Goal: Information Seeking & Learning: Learn about a topic

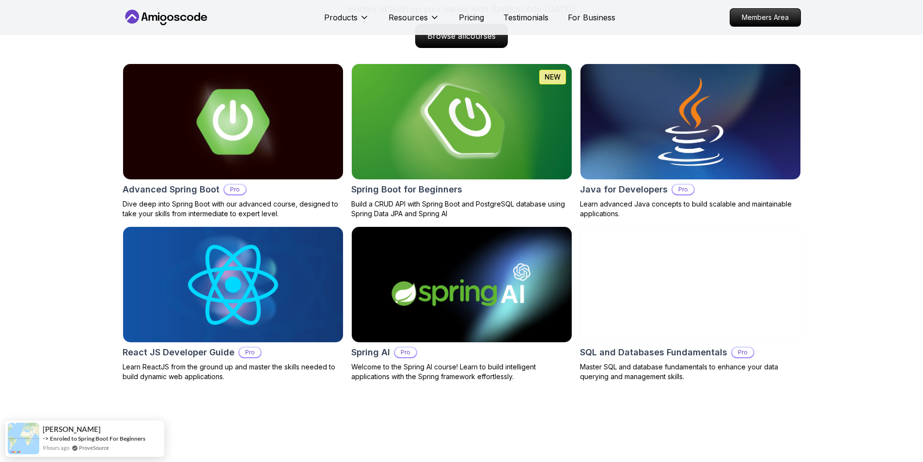
scroll to position [1018, 0]
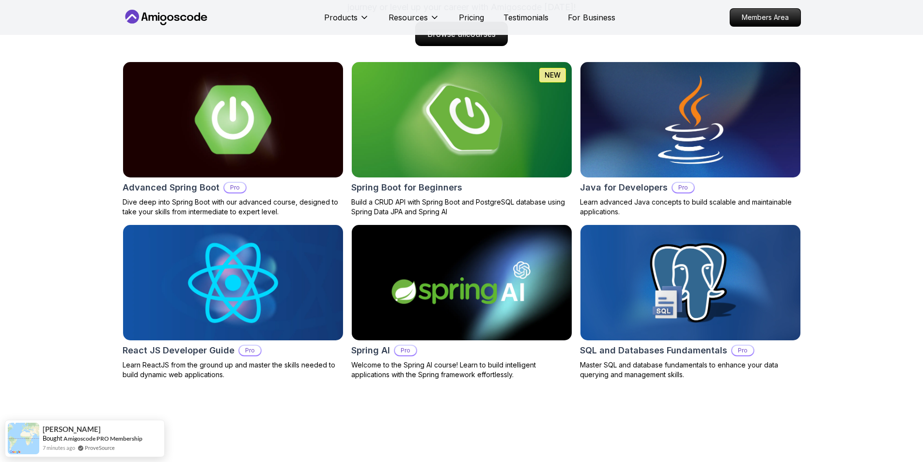
click at [321, 173] on img at bounding box center [232, 119] width 231 height 121
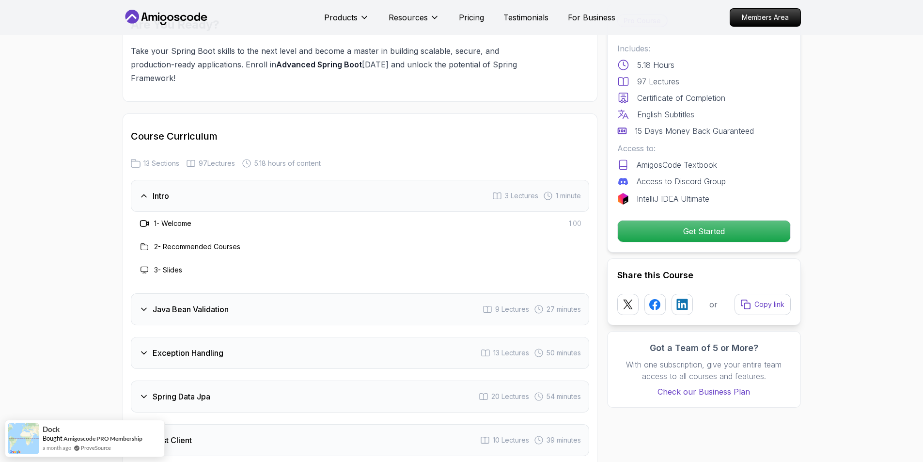
scroll to position [1260, 0]
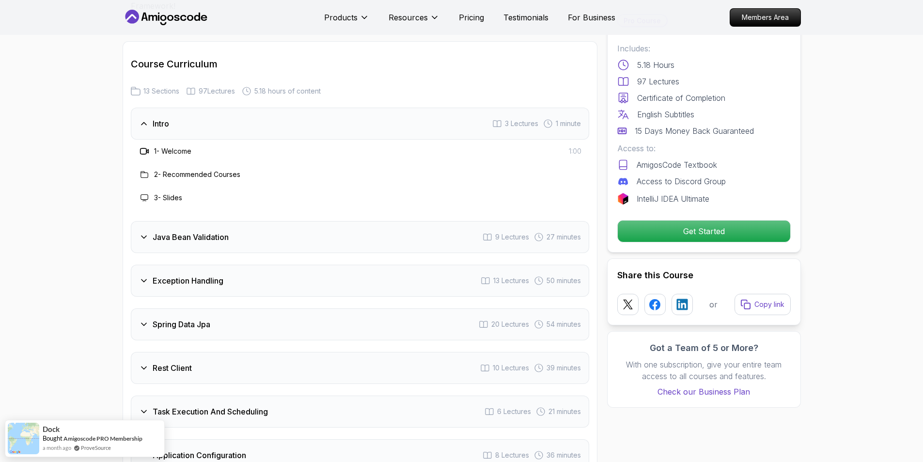
click at [198, 231] on h3 "Java Bean Validation" at bounding box center [191, 237] width 76 height 12
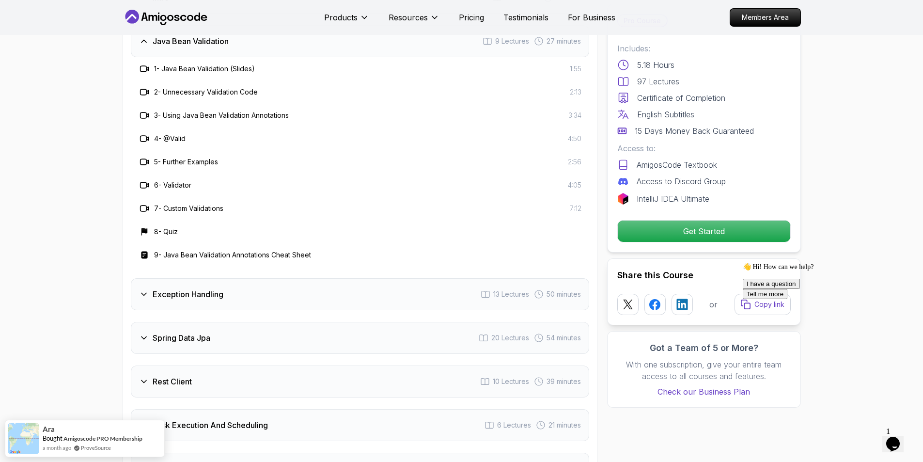
scroll to position [1406, 0]
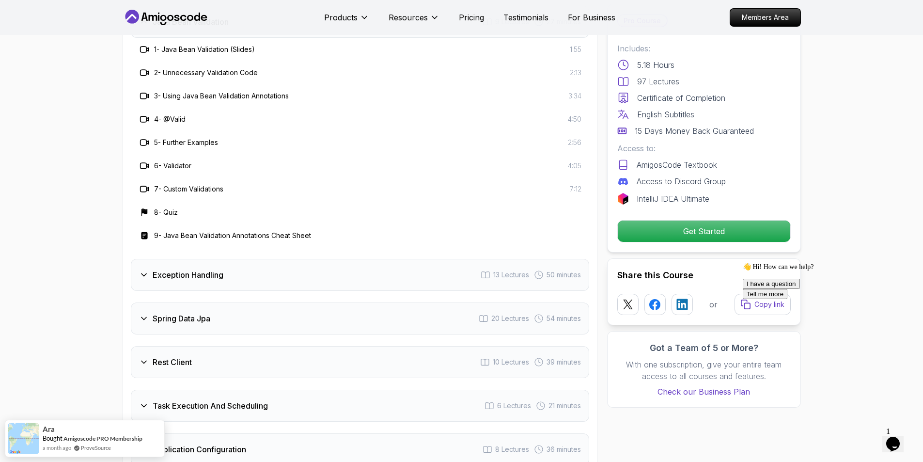
click at [174, 313] on h3 "Spring Data Jpa" at bounding box center [182, 319] width 58 height 12
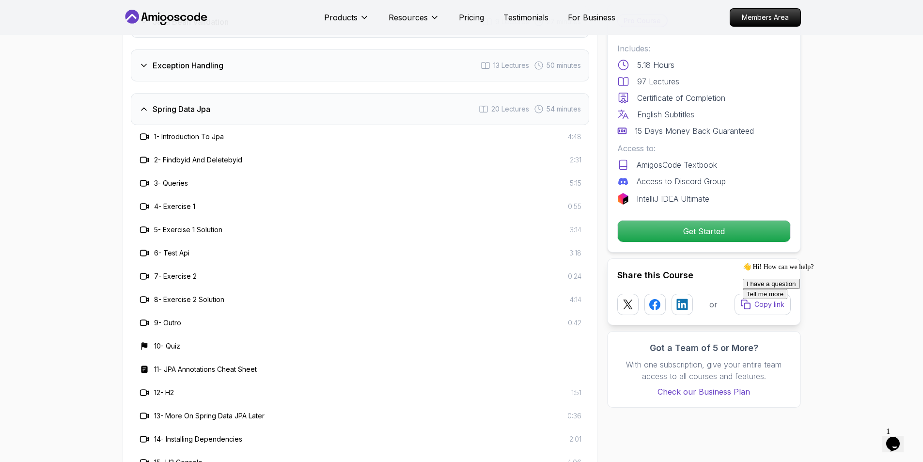
click at [158, 103] on h3 "Spring Data Jpa" at bounding box center [182, 109] width 58 height 12
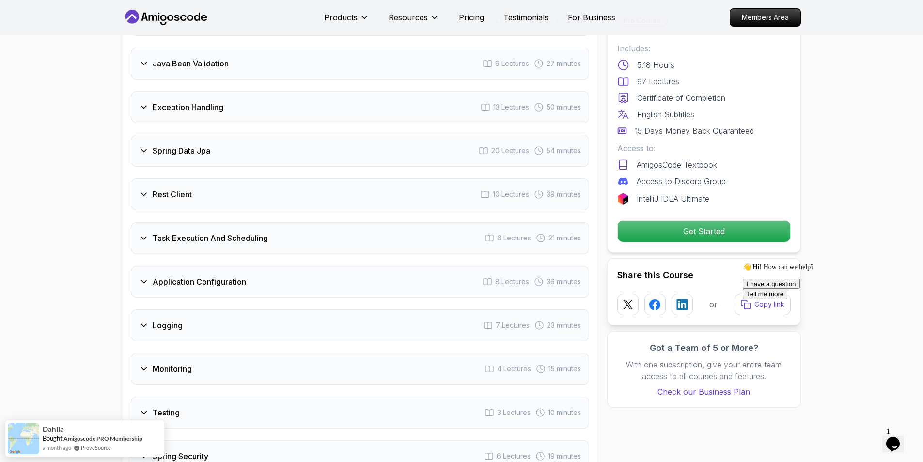
scroll to position [1309, 0]
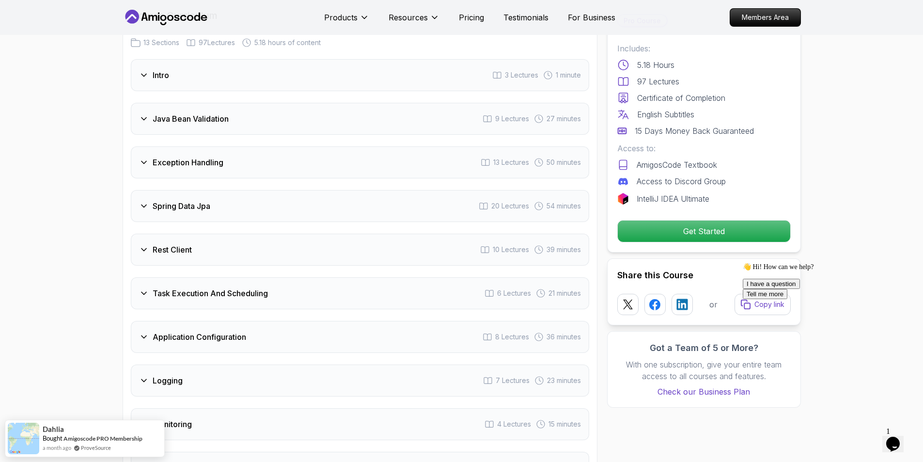
click at [194, 157] on h3 "Exception Handling" at bounding box center [188, 163] width 71 height 12
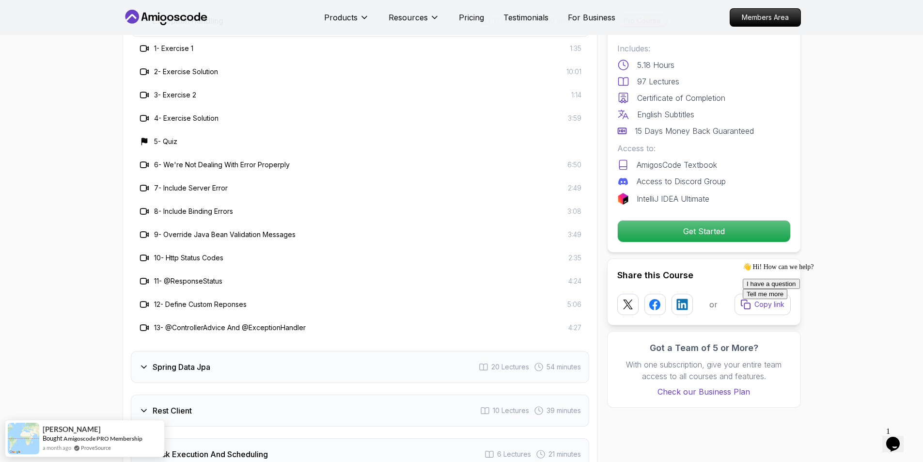
scroll to position [1600, 0]
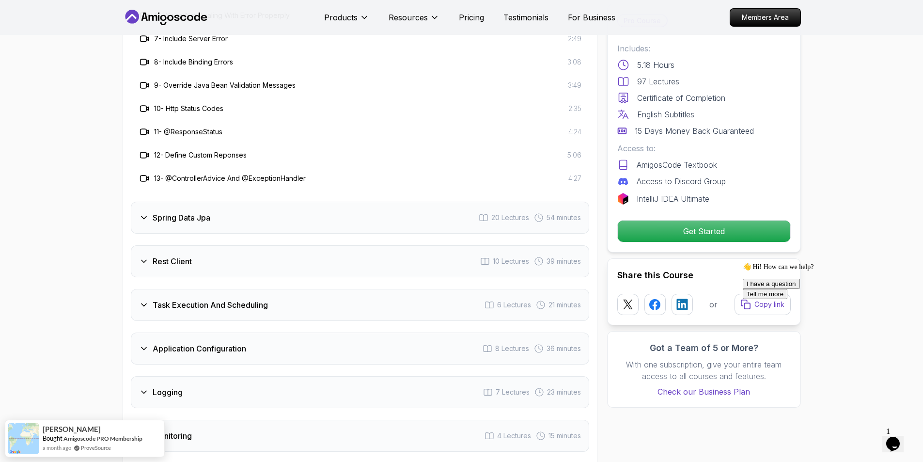
click at [143, 212] on div "Spring Data Jpa" at bounding box center [174, 218] width 71 height 12
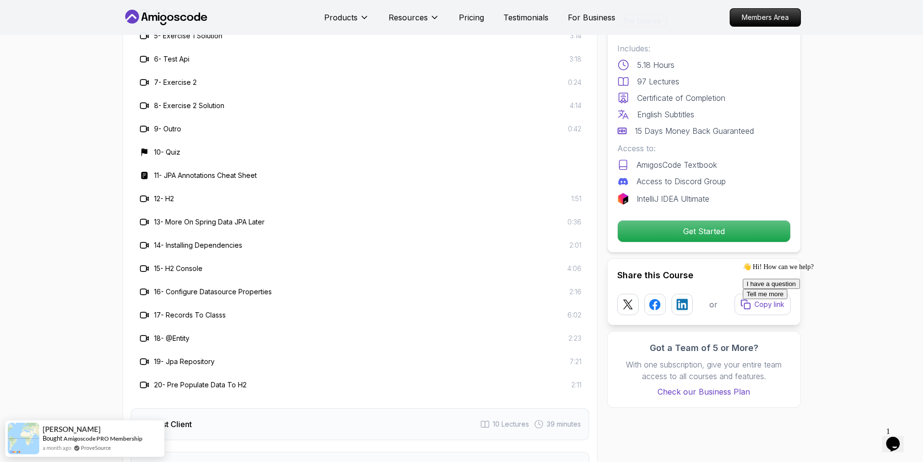
click at [157, 418] on h3 "Rest Client" at bounding box center [172, 424] width 39 height 12
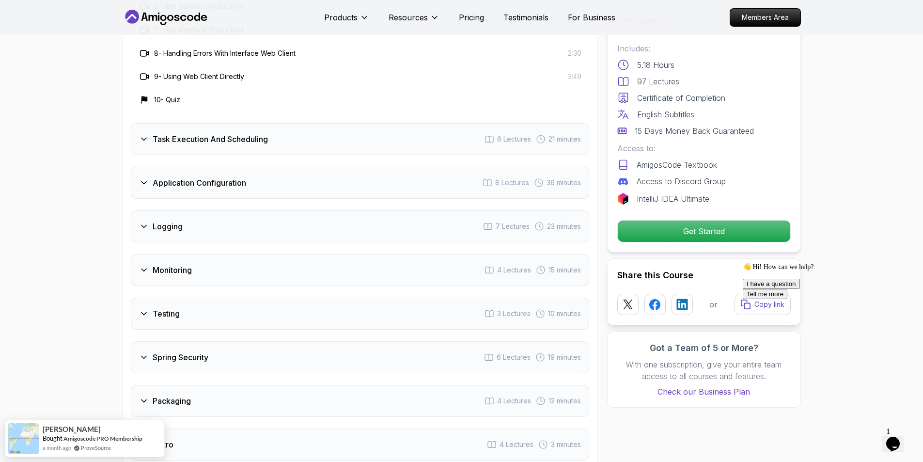
scroll to position [1794, 0]
